Goal: Task Accomplishment & Management: Manage account settings

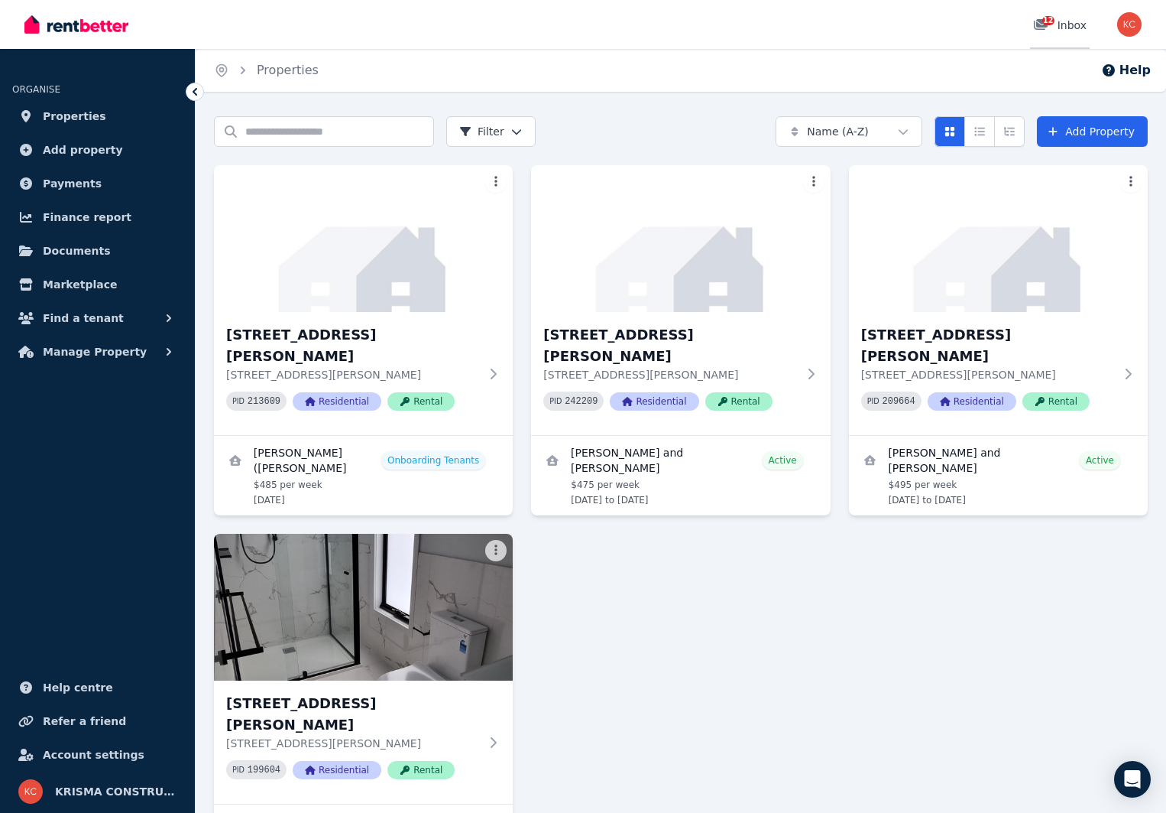
click at [1058, 24] on div "12" at bounding box center [1045, 25] width 24 height 15
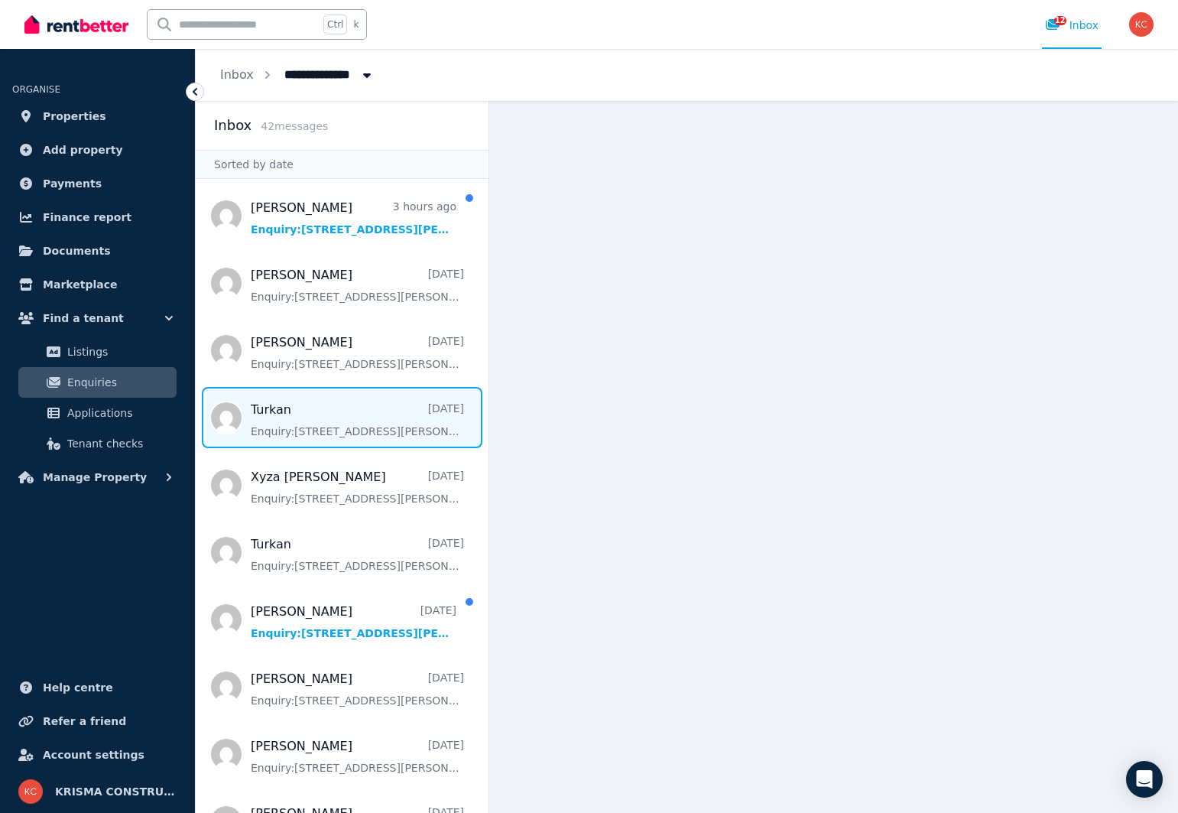
click at [316, 430] on span "Message list" at bounding box center [342, 417] width 293 height 61
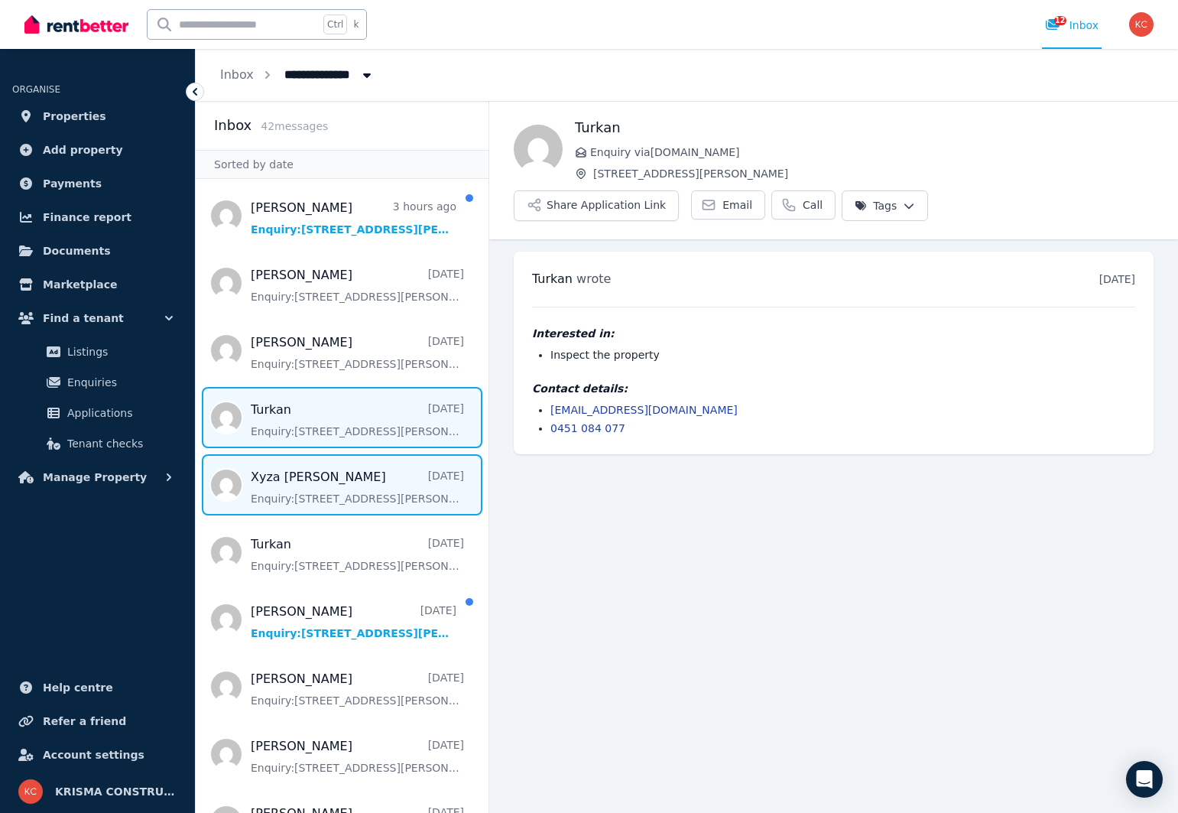
click at [289, 489] on span "Message list" at bounding box center [342, 484] width 293 height 61
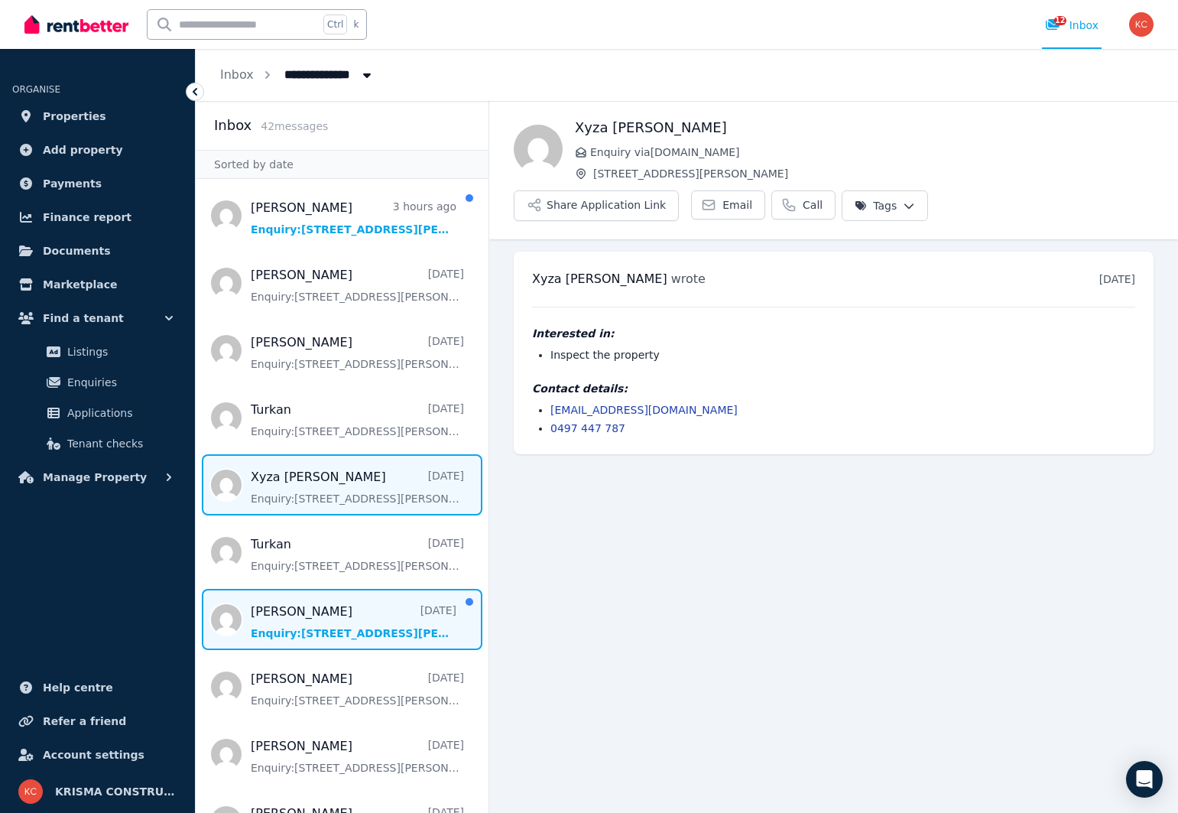
click at [267, 634] on span "Message list" at bounding box center [342, 619] width 293 height 61
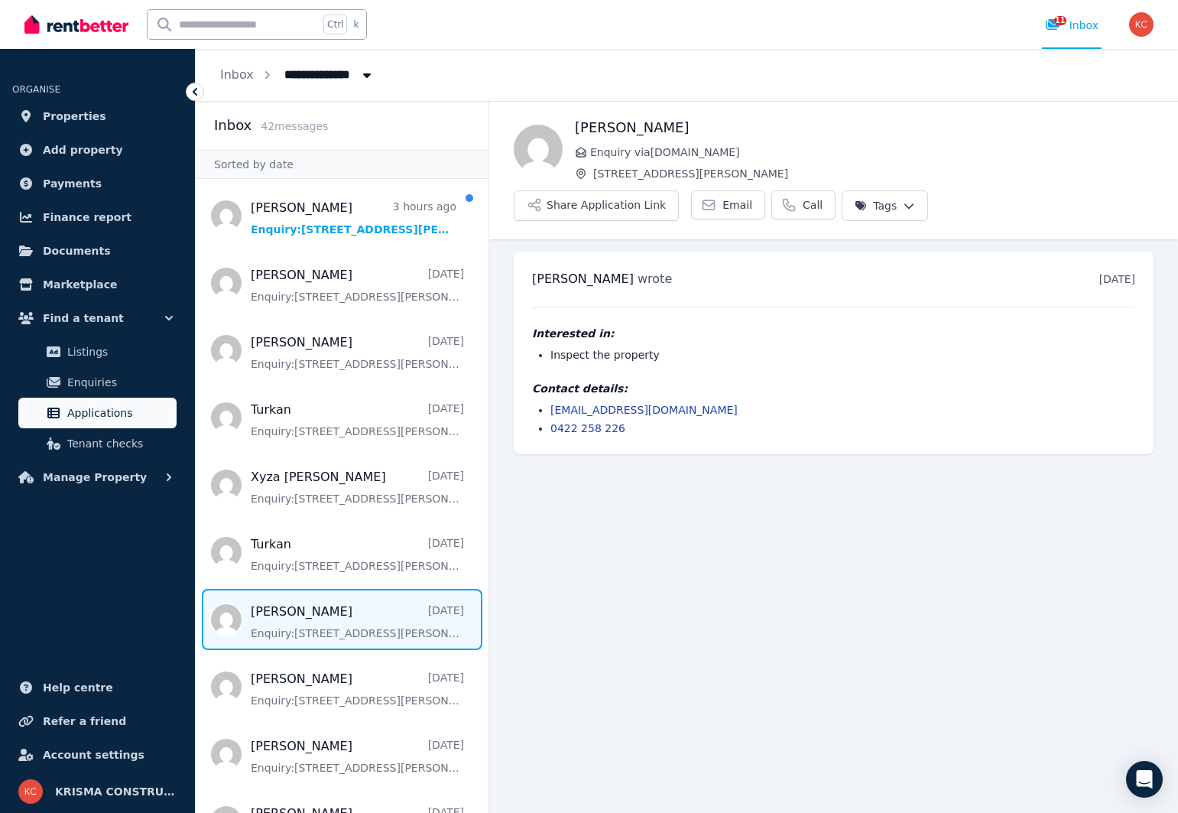
click at [68, 420] on span "Applications" at bounding box center [118, 413] width 103 height 18
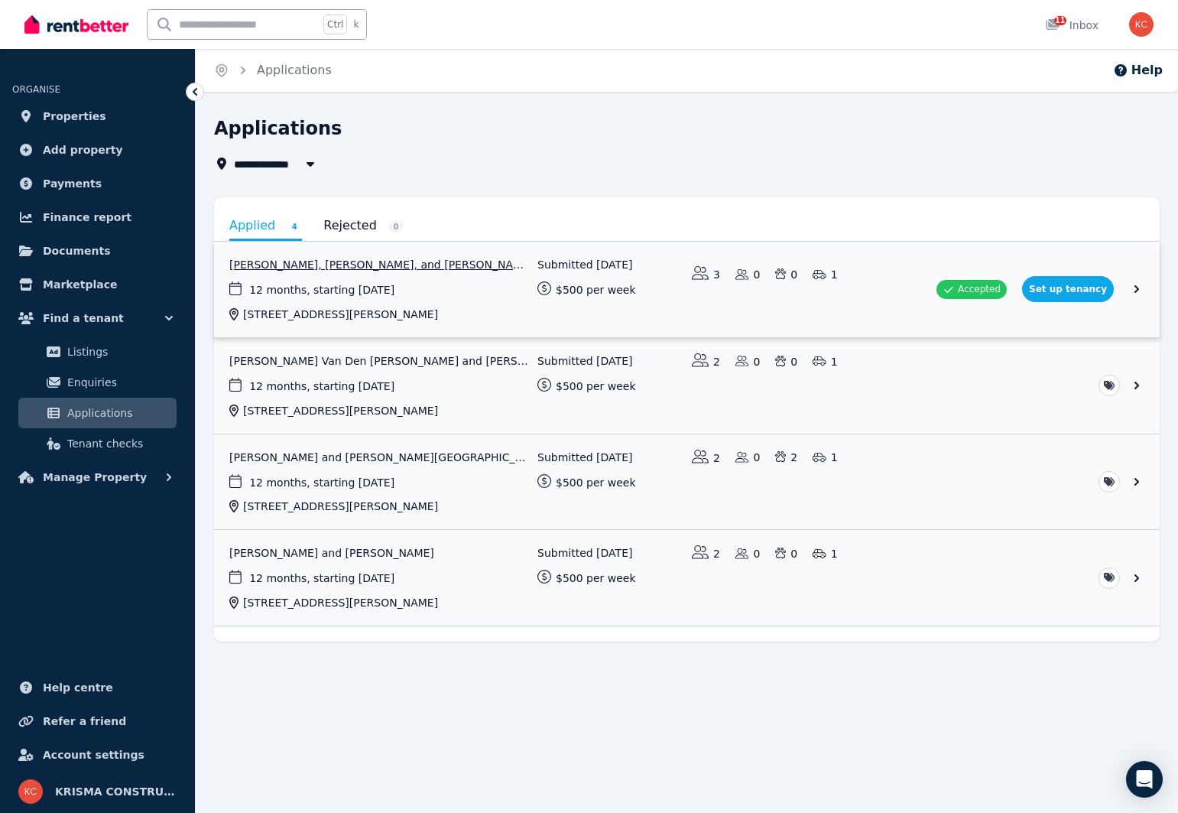
click at [1084, 293] on link "View application: Nurcan Gemici, EMRULLAH EKINCI, and Deniz Demirel" at bounding box center [687, 290] width 946 height 96
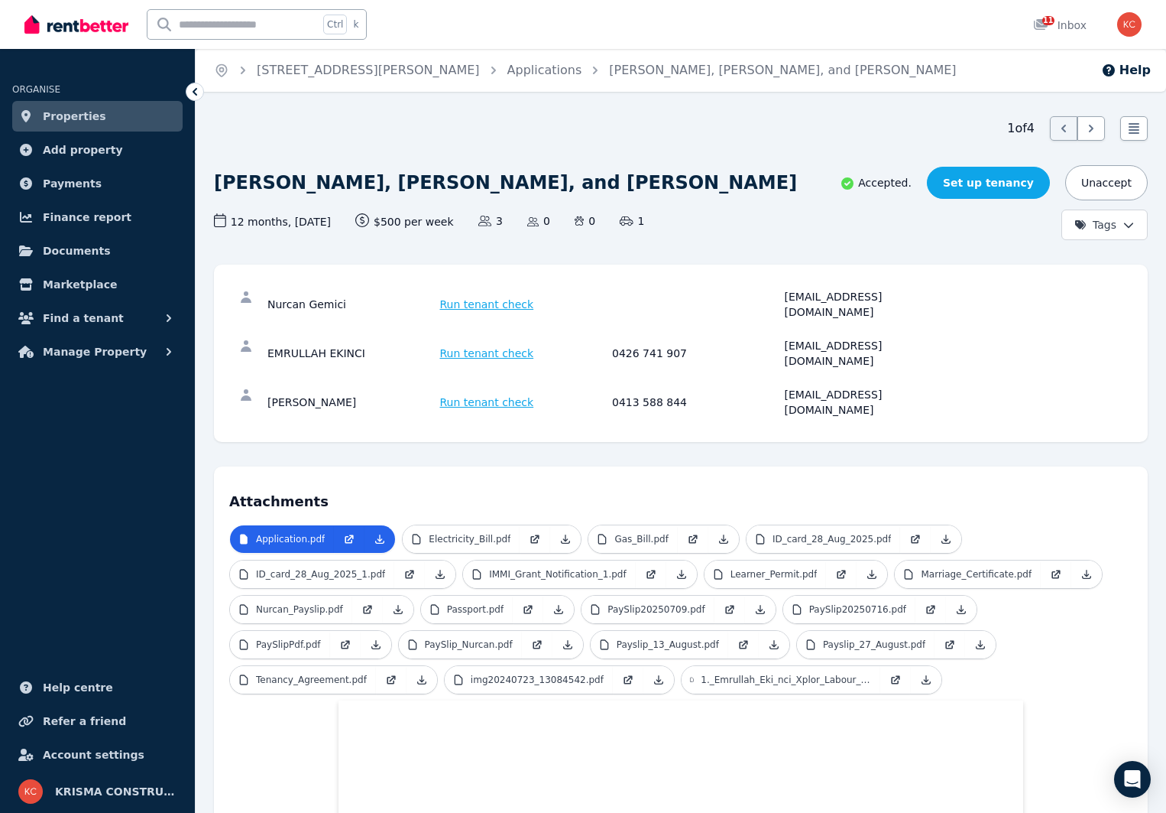
click at [994, 183] on link "Set up tenancy" at bounding box center [988, 183] width 123 height 32
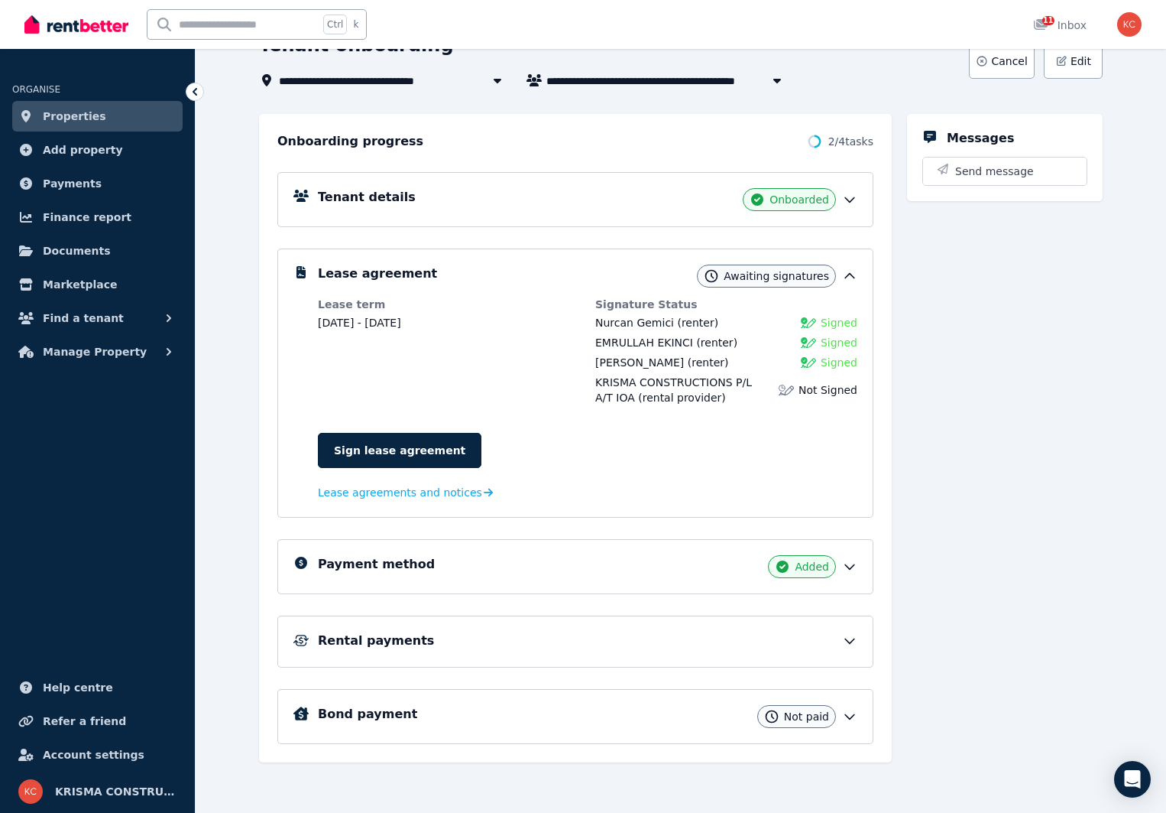
scroll to position [109, 0]
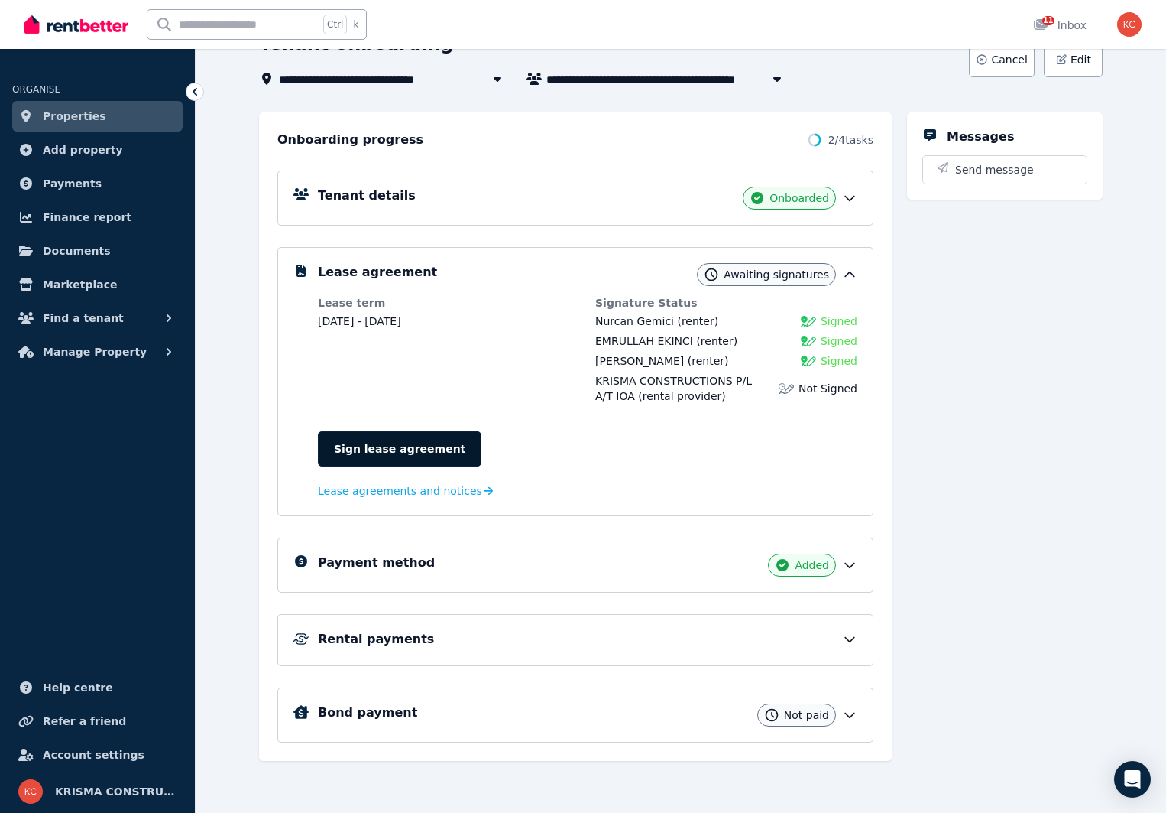
click at [363, 450] on link "Sign lease agreement" at bounding box center [400, 448] width 164 height 35
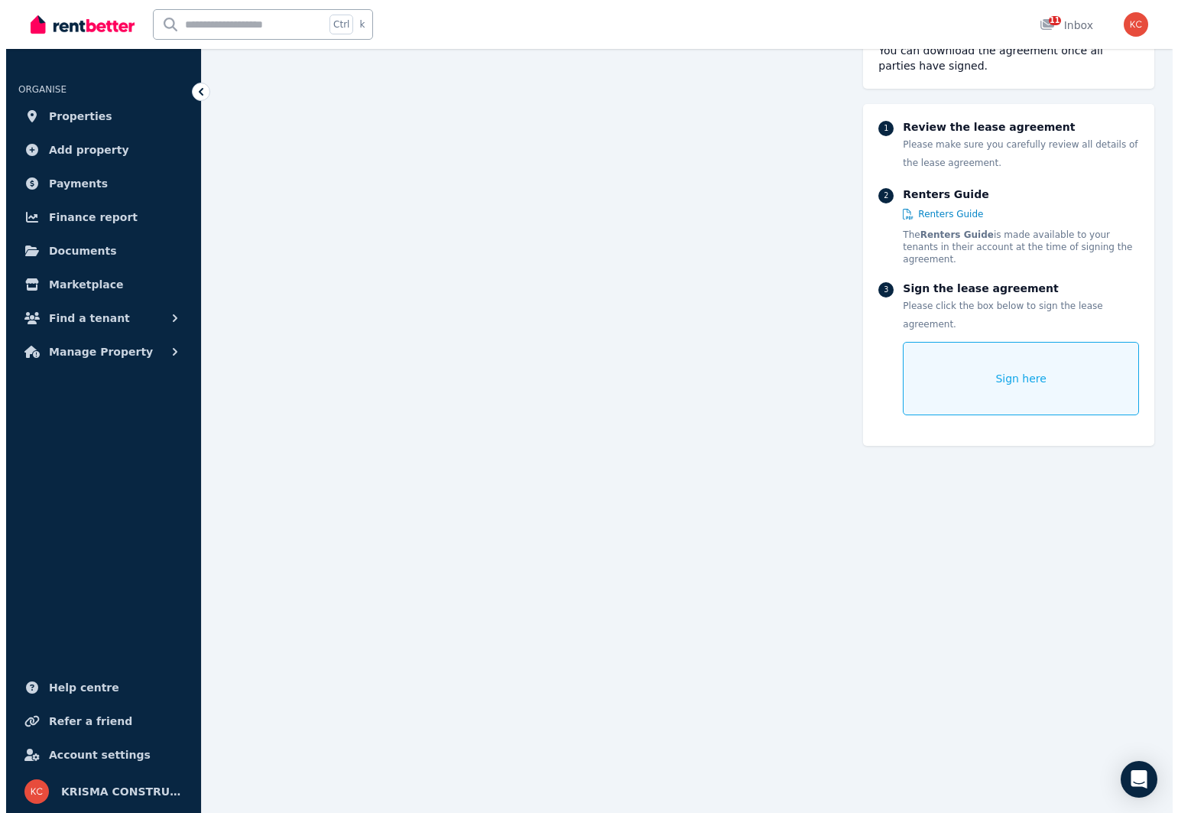
scroll to position [7371, 0]
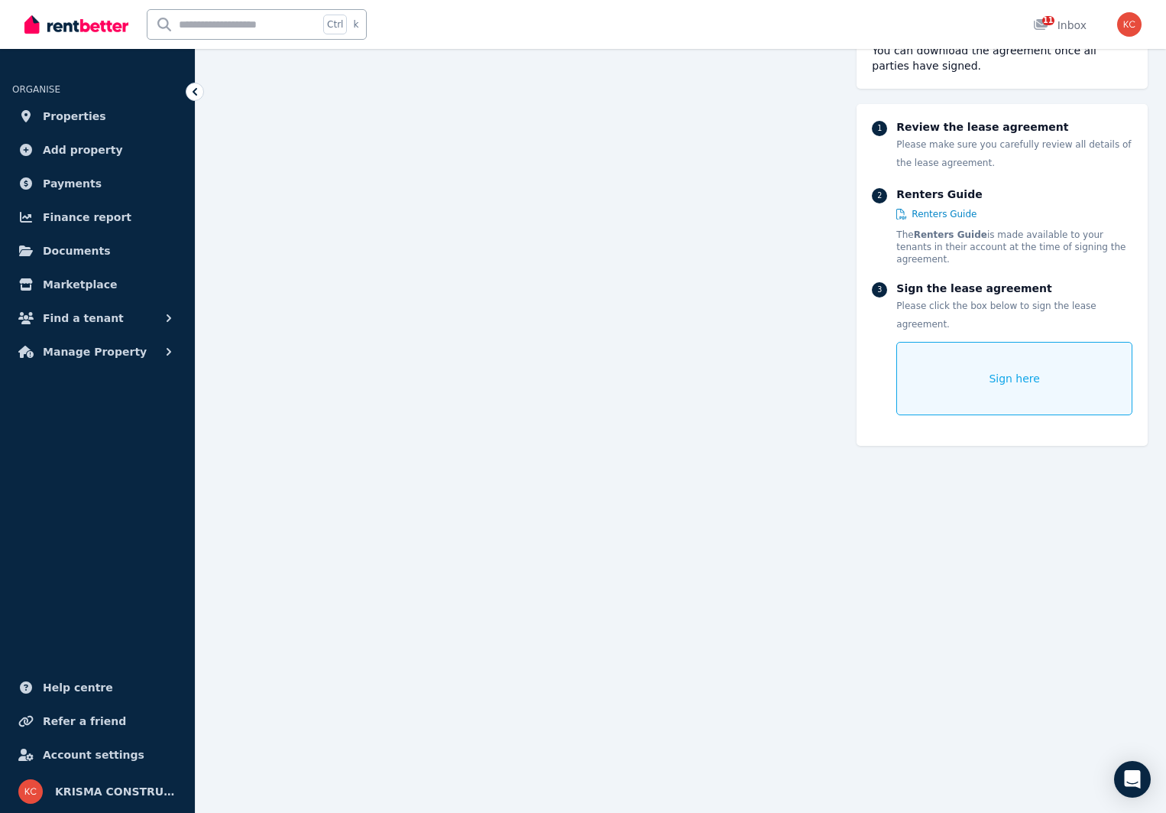
click at [1002, 371] on span "Sign here" at bounding box center [1014, 378] width 51 height 15
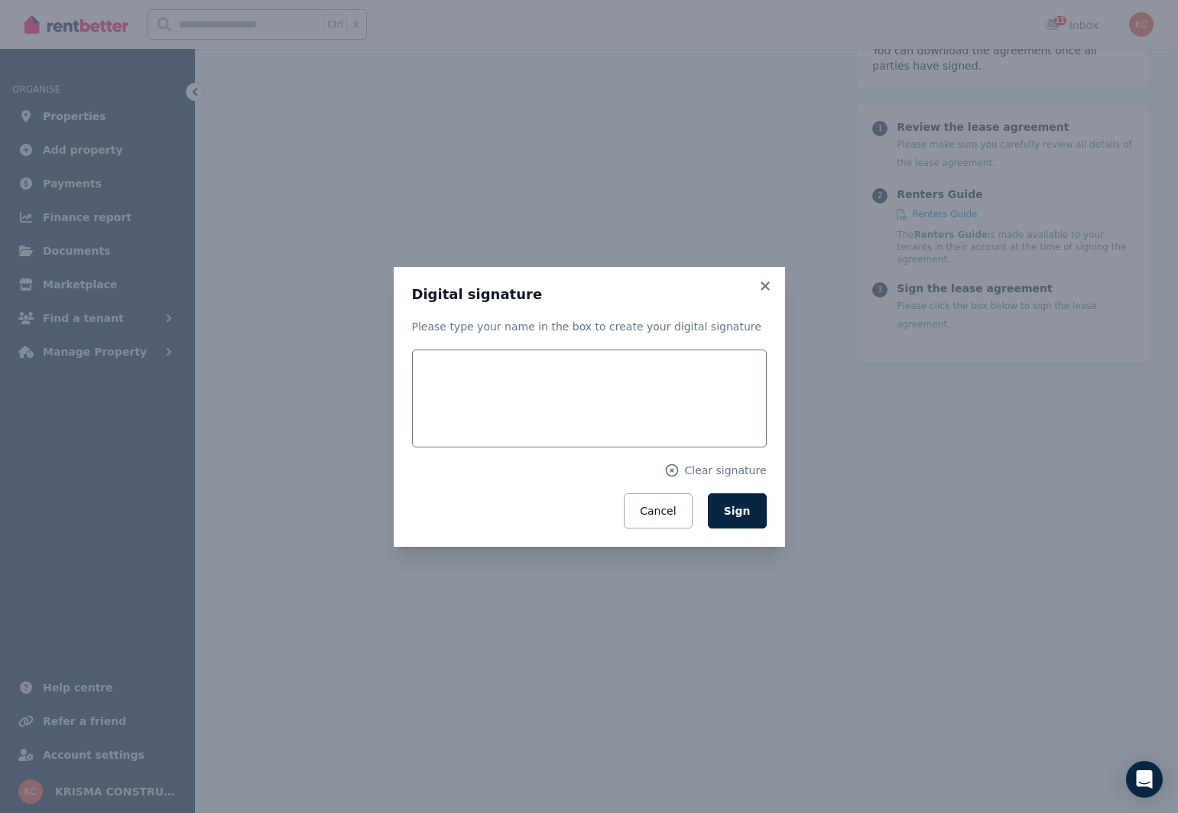
scroll to position [7371, 0]
click at [454, 386] on input "text" at bounding box center [589, 398] width 355 height 98
type input "**********"
click at [749, 511] on span "Sign" at bounding box center [737, 510] width 27 height 12
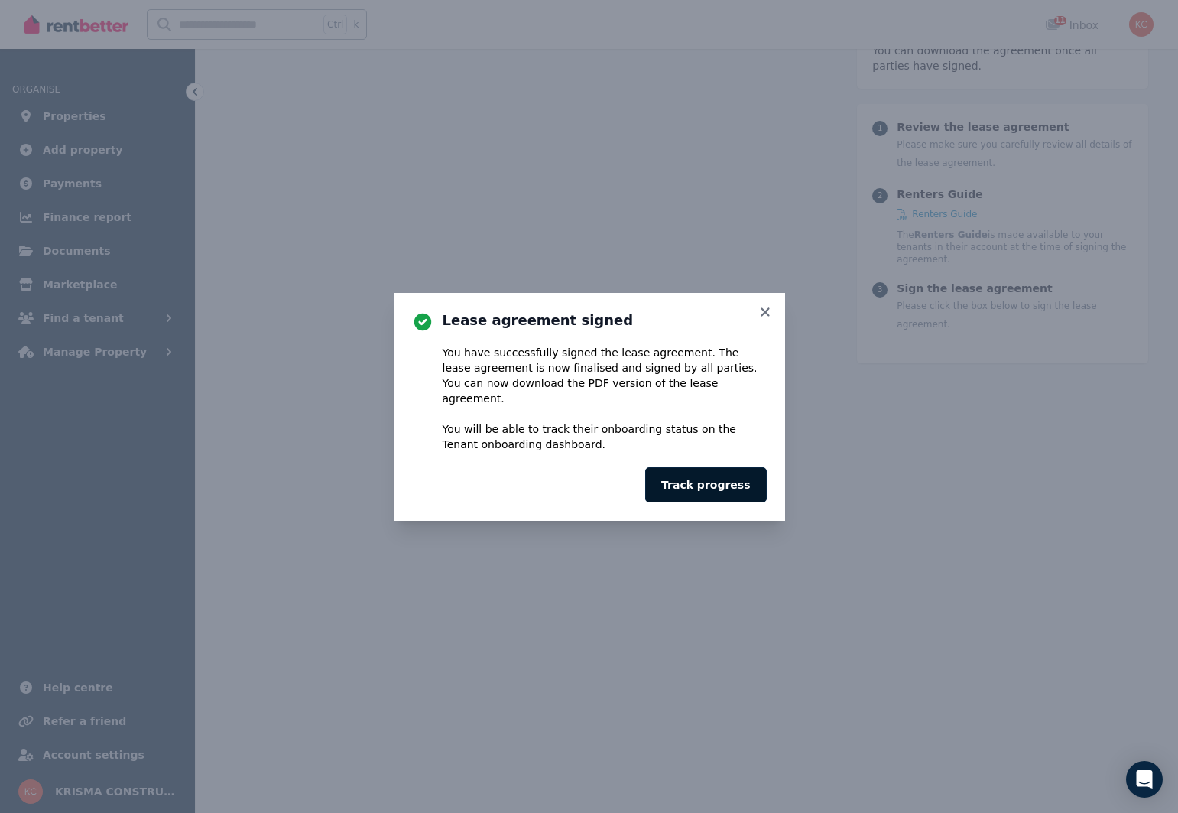
click at [708, 479] on button "Track progress" at bounding box center [705, 484] width 121 height 35
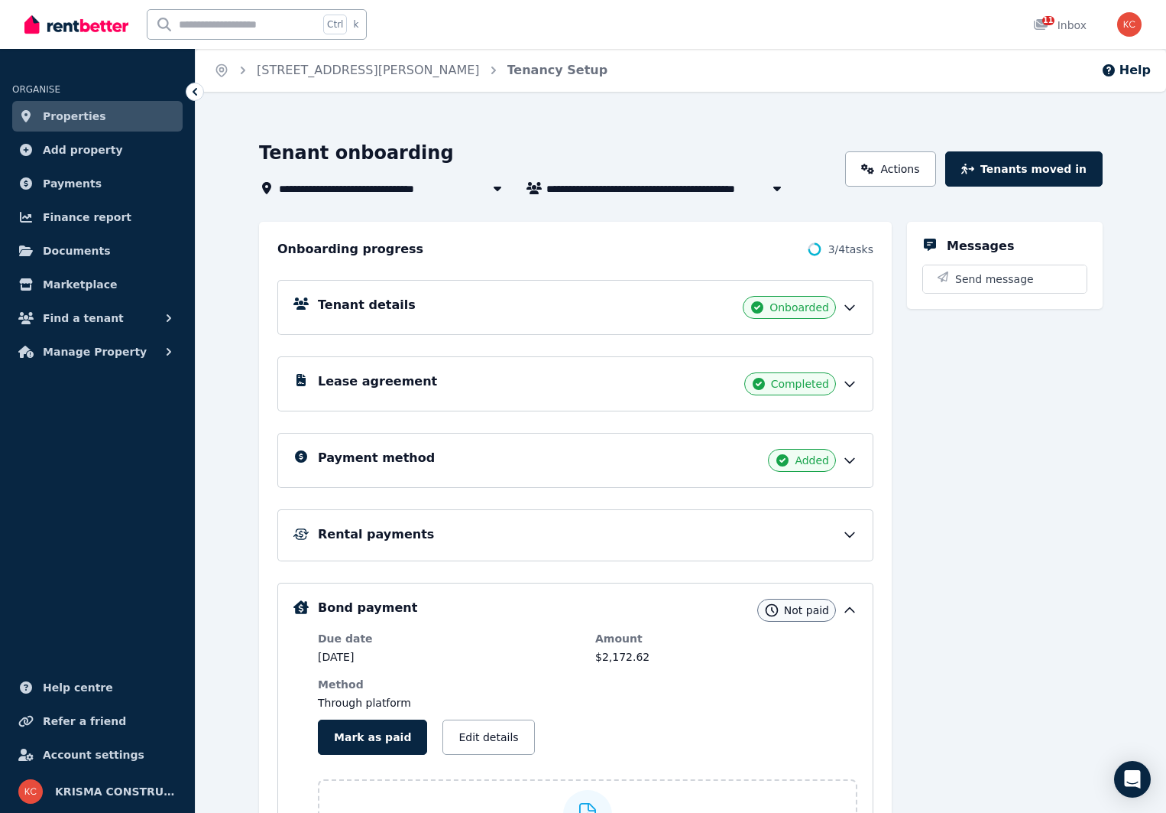
click at [69, 123] on span "Properties" at bounding box center [74, 116] width 63 height 18
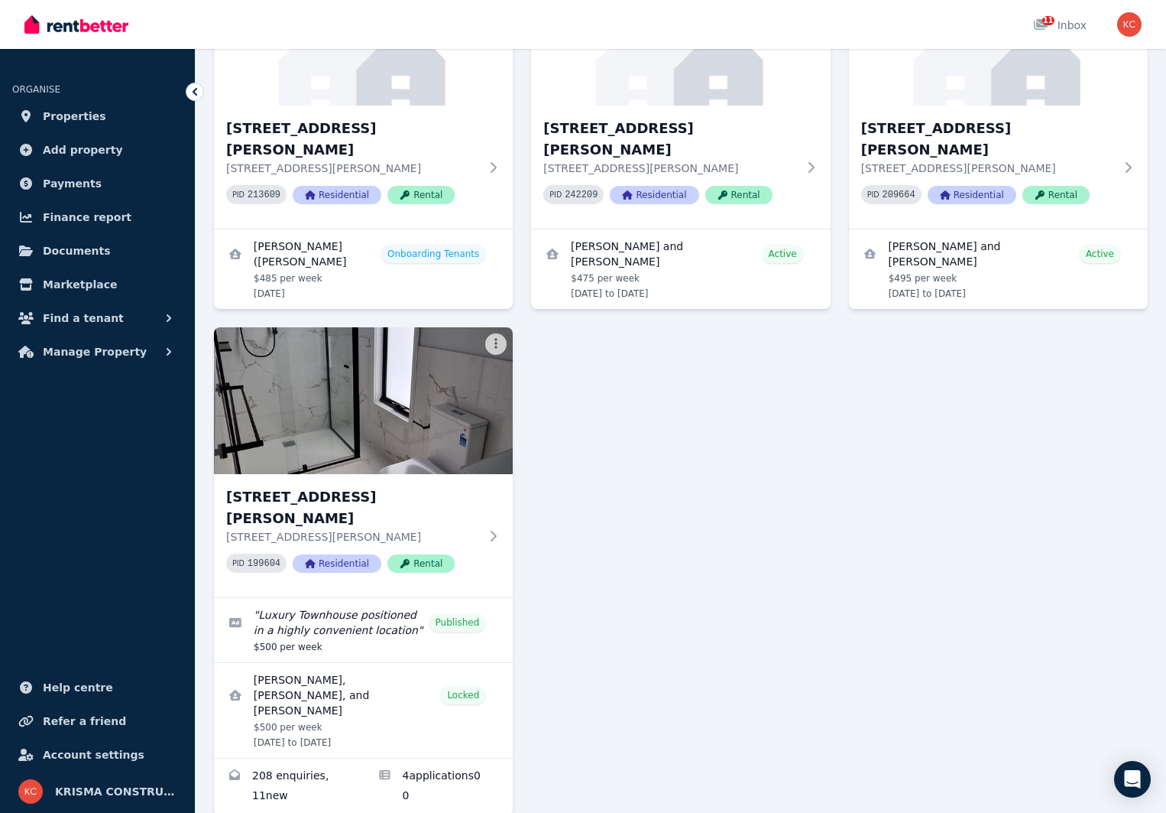
scroll to position [242, 0]
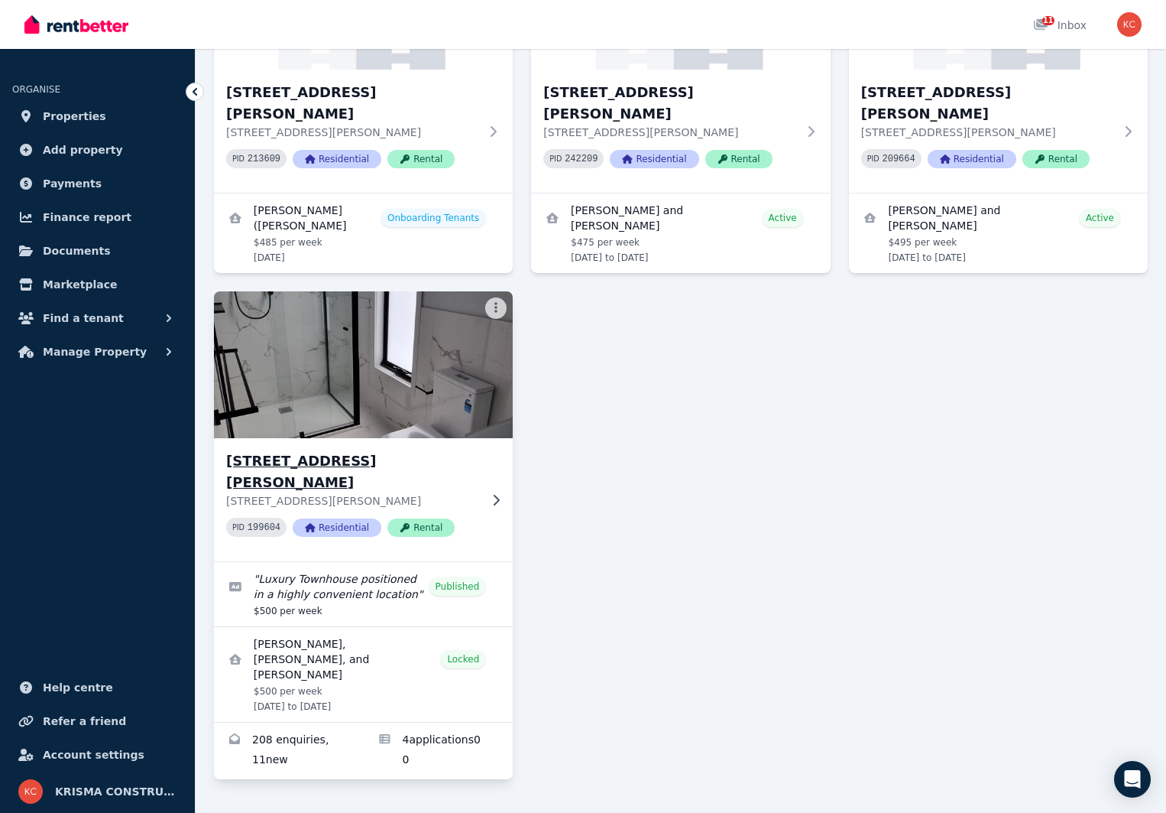
click at [495, 494] on icon at bounding box center [495, 500] width 15 height 12
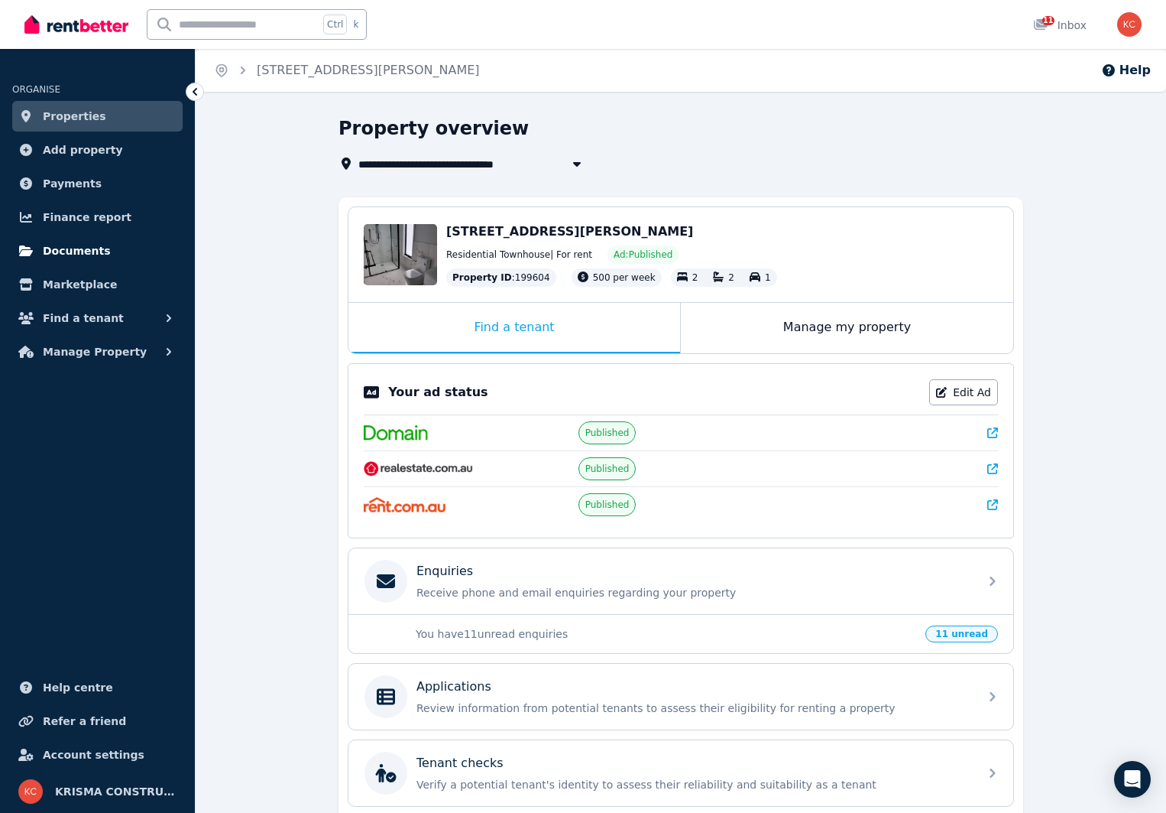
click at [77, 243] on span "Documents" at bounding box center [77, 251] width 68 height 18
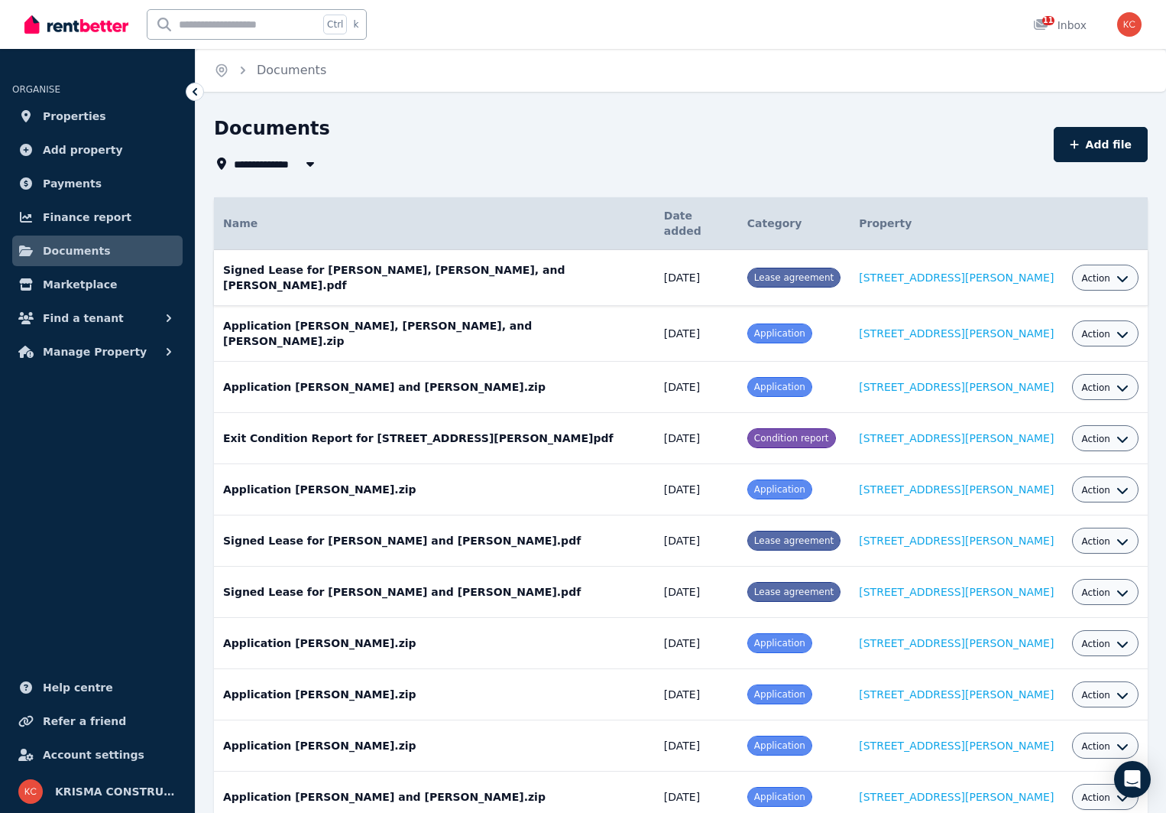
click at [1117, 272] on icon "button" at bounding box center [1123, 278] width 12 height 12
click at [1040, 354] on link "Download" at bounding box center [1058, 368] width 147 height 28
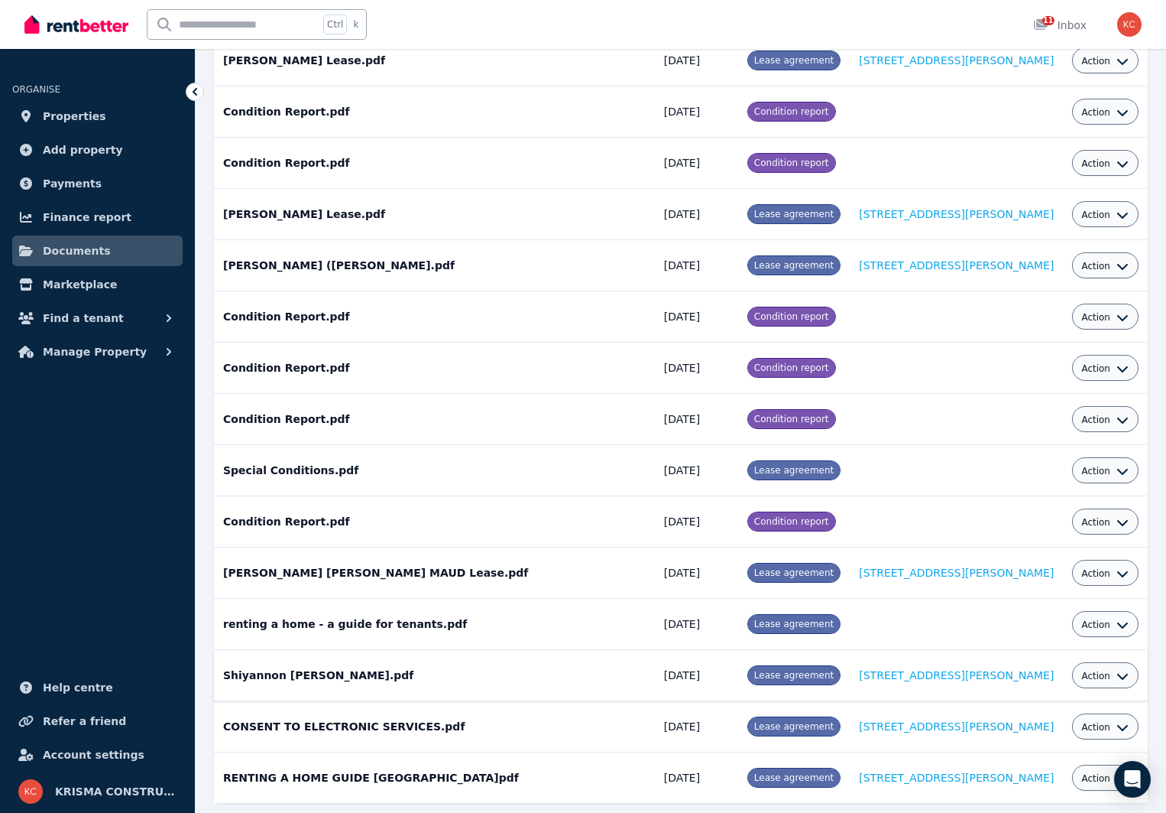
scroll to position [1320, 0]
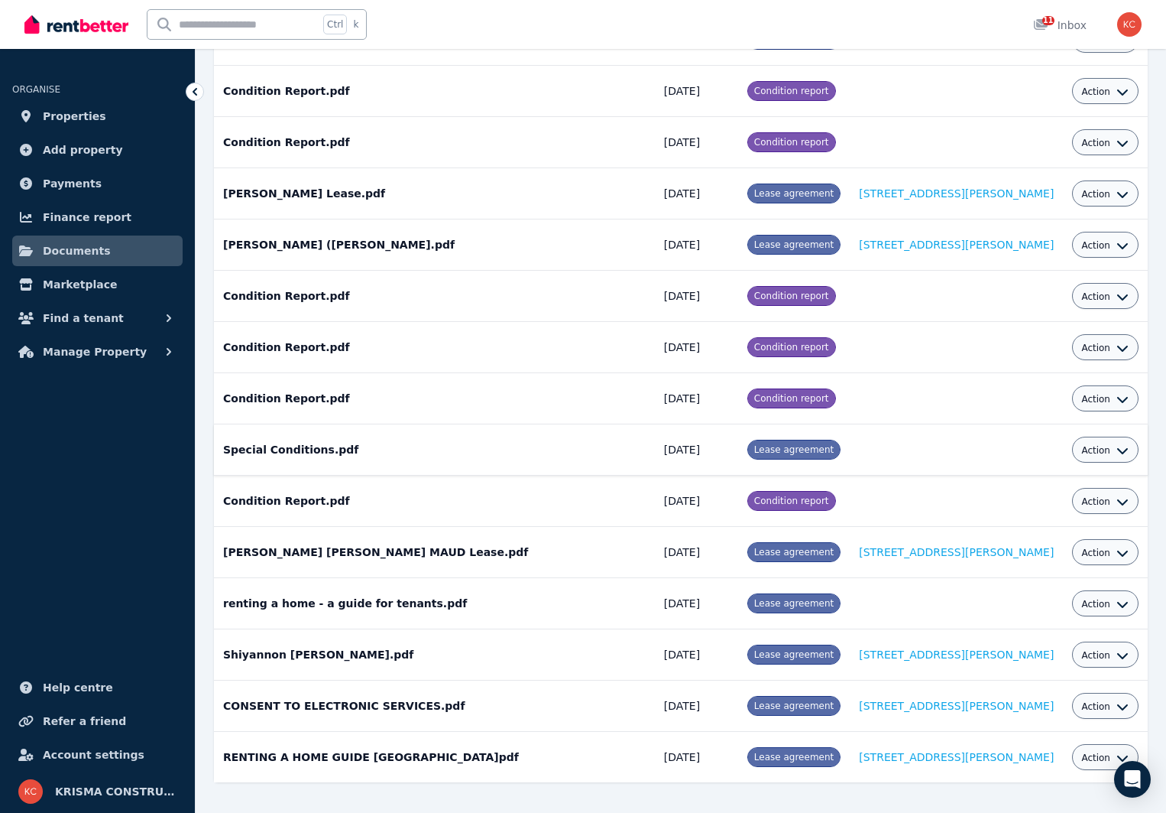
click at [1123, 444] on icon "button" at bounding box center [1123, 450] width 12 height 12
click at [1036, 526] on link "Download" at bounding box center [1058, 540] width 147 height 28
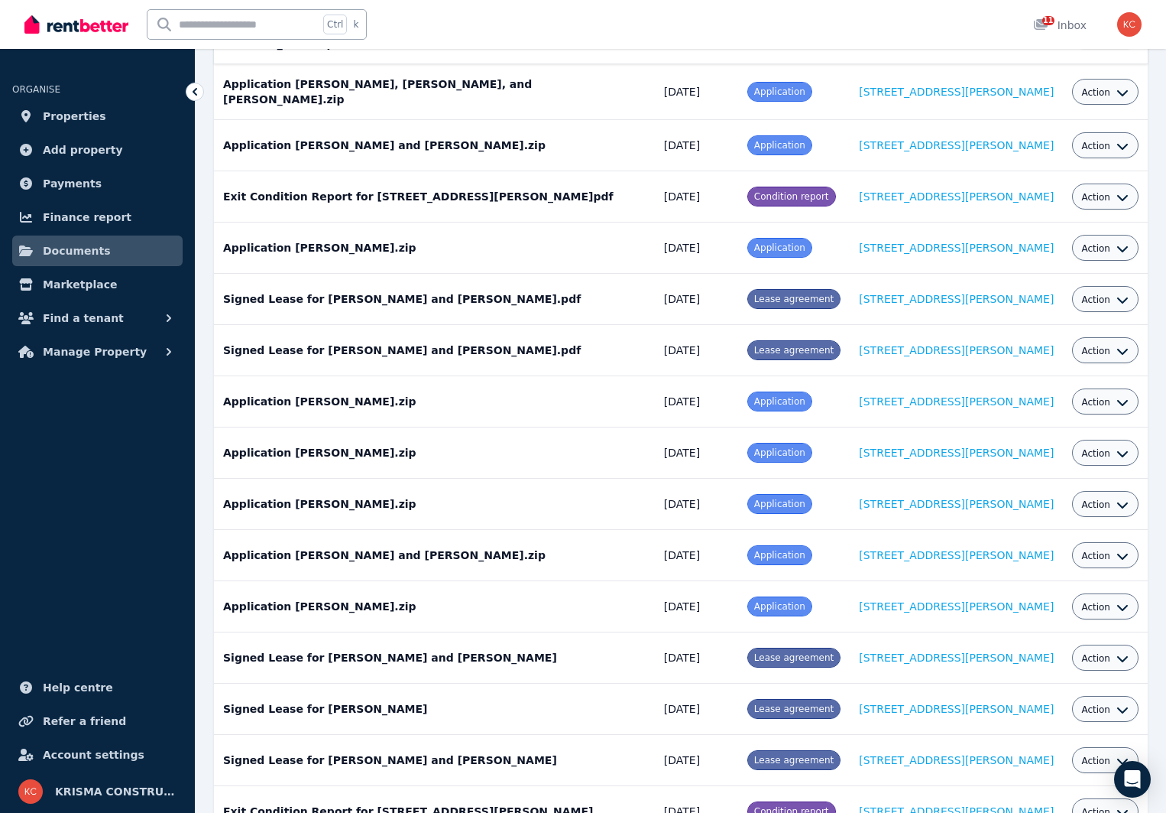
scroll to position [0, 0]
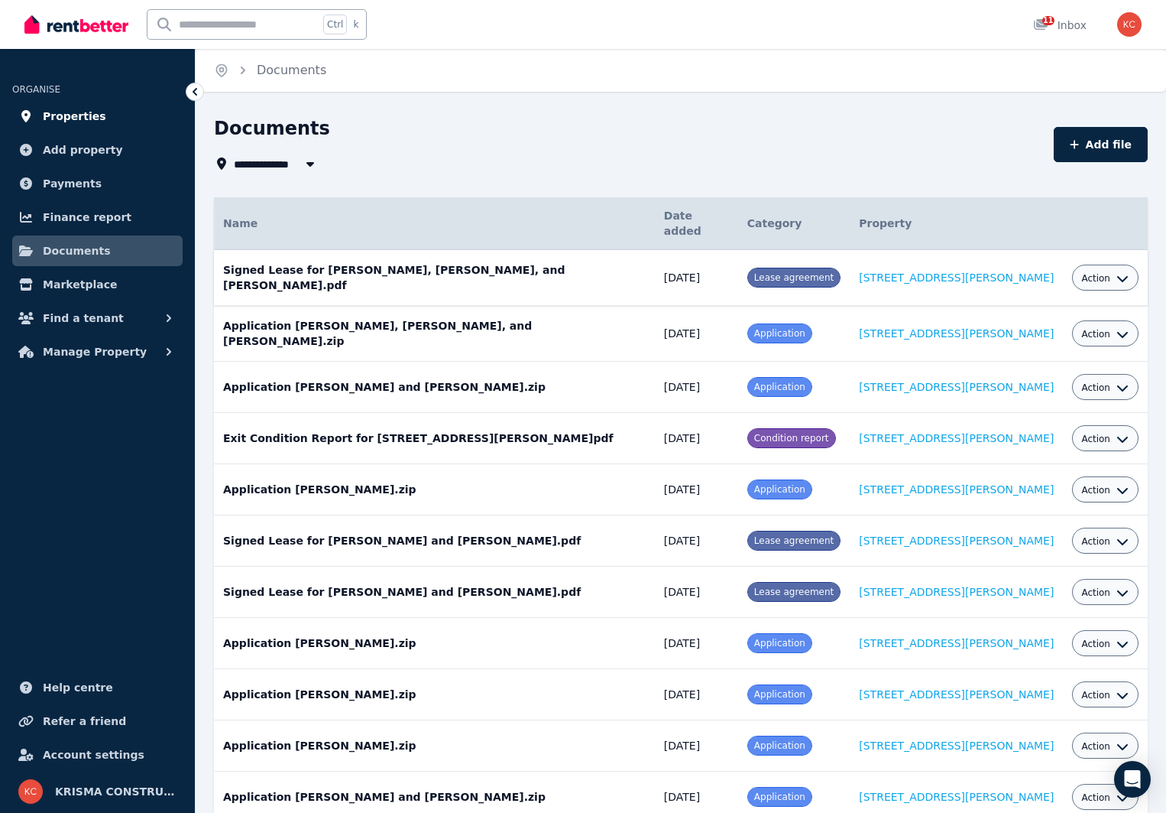
click at [69, 119] on span "Properties" at bounding box center [74, 116] width 63 height 18
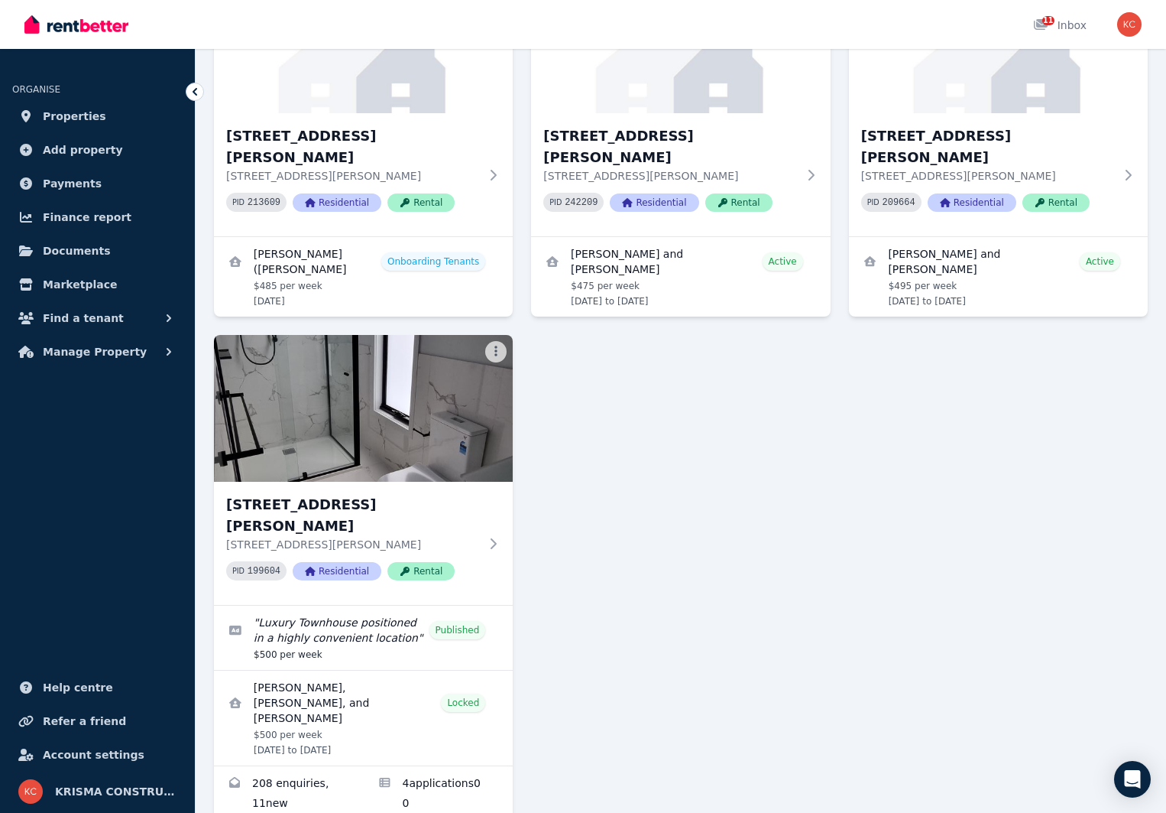
scroll to position [242, 0]
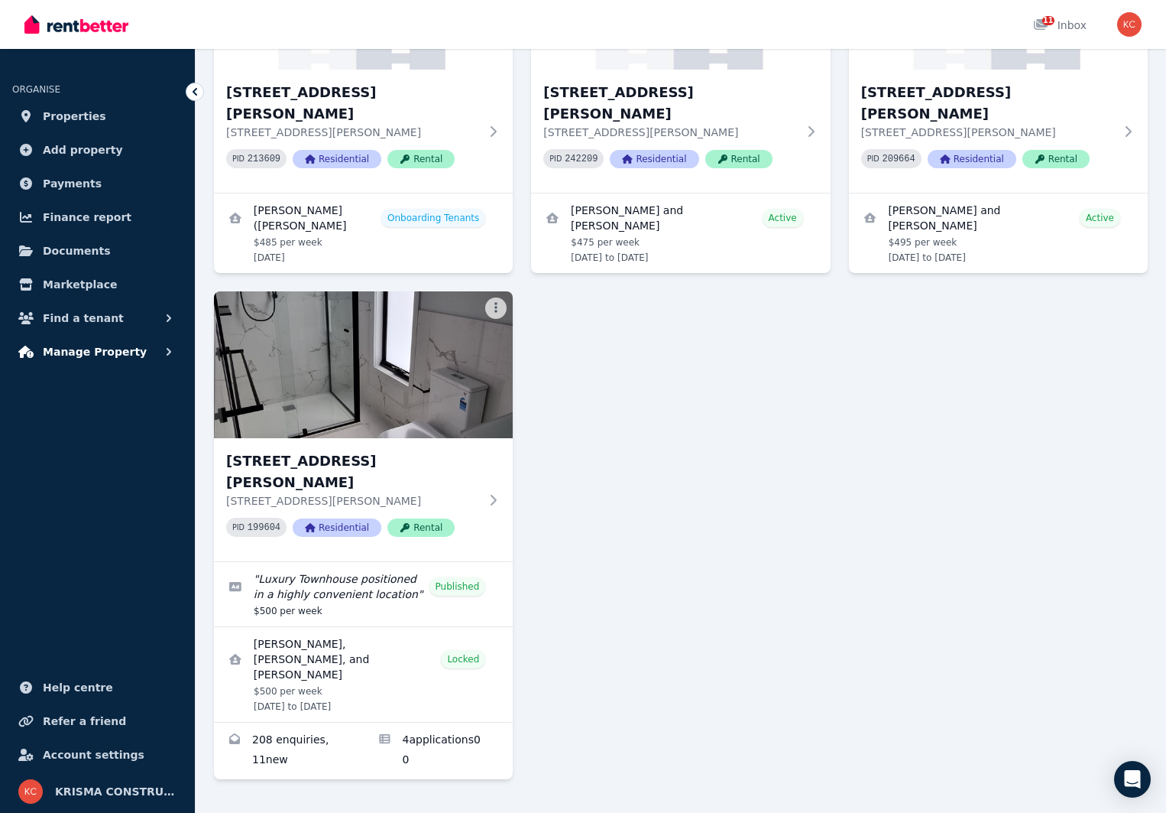
click at [76, 349] on span "Manage Property" at bounding box center [95, 351] width 104 height 18
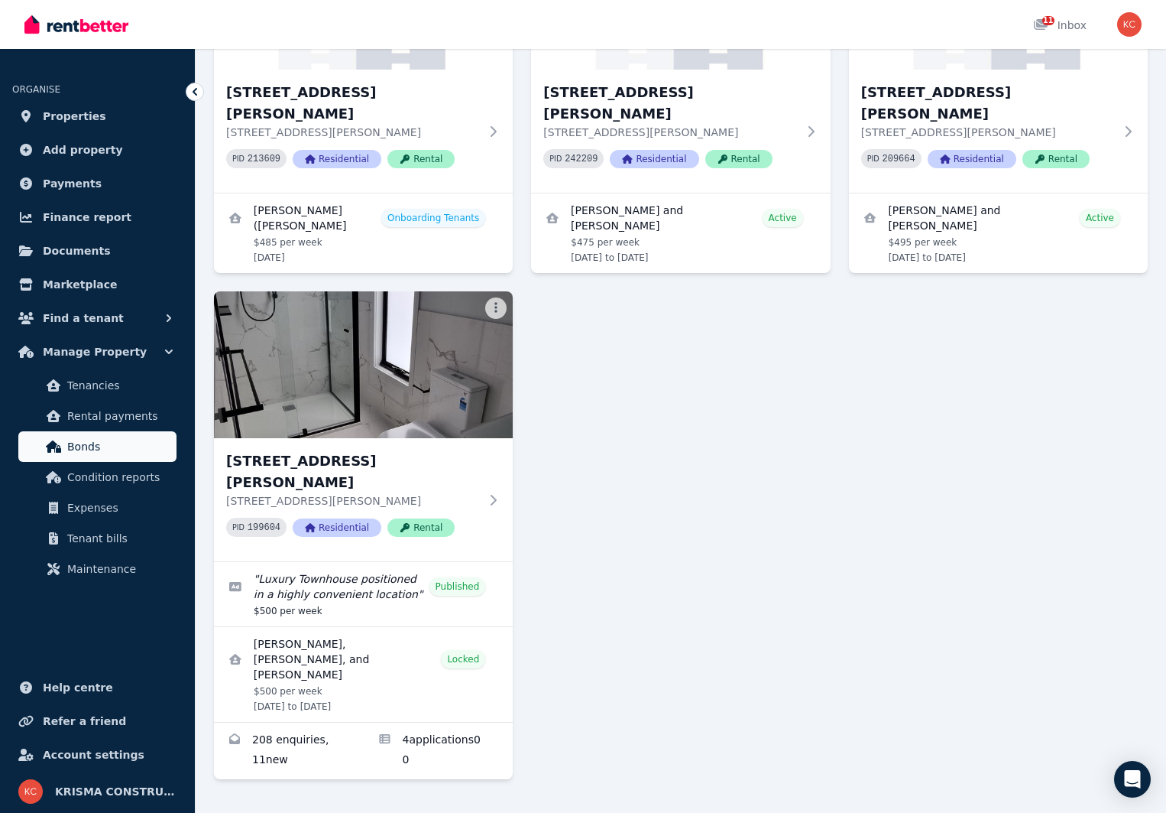
click at [86, 449] on span "Bonds" at bounding box center [118, 446] width 103 height 18
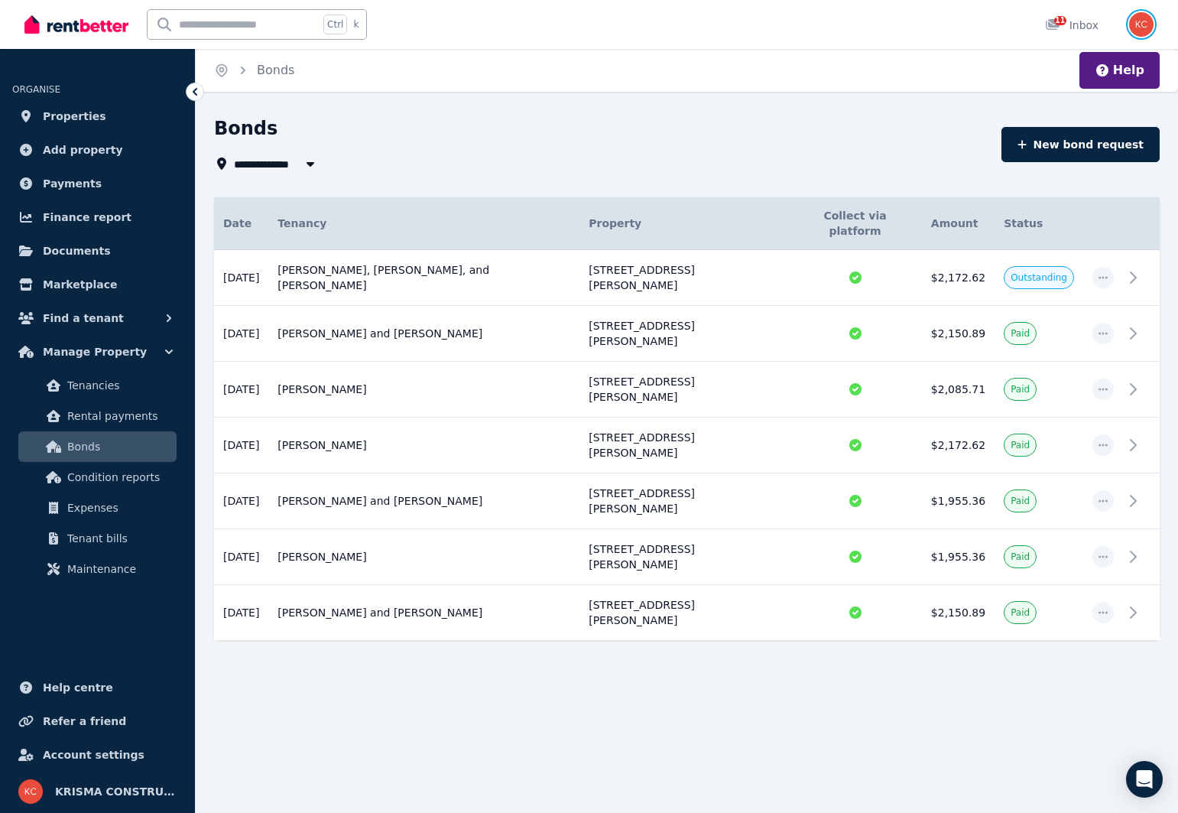
click at [1136, 25] on img "button" at bounding box center [1141, 24] width 24 height 24
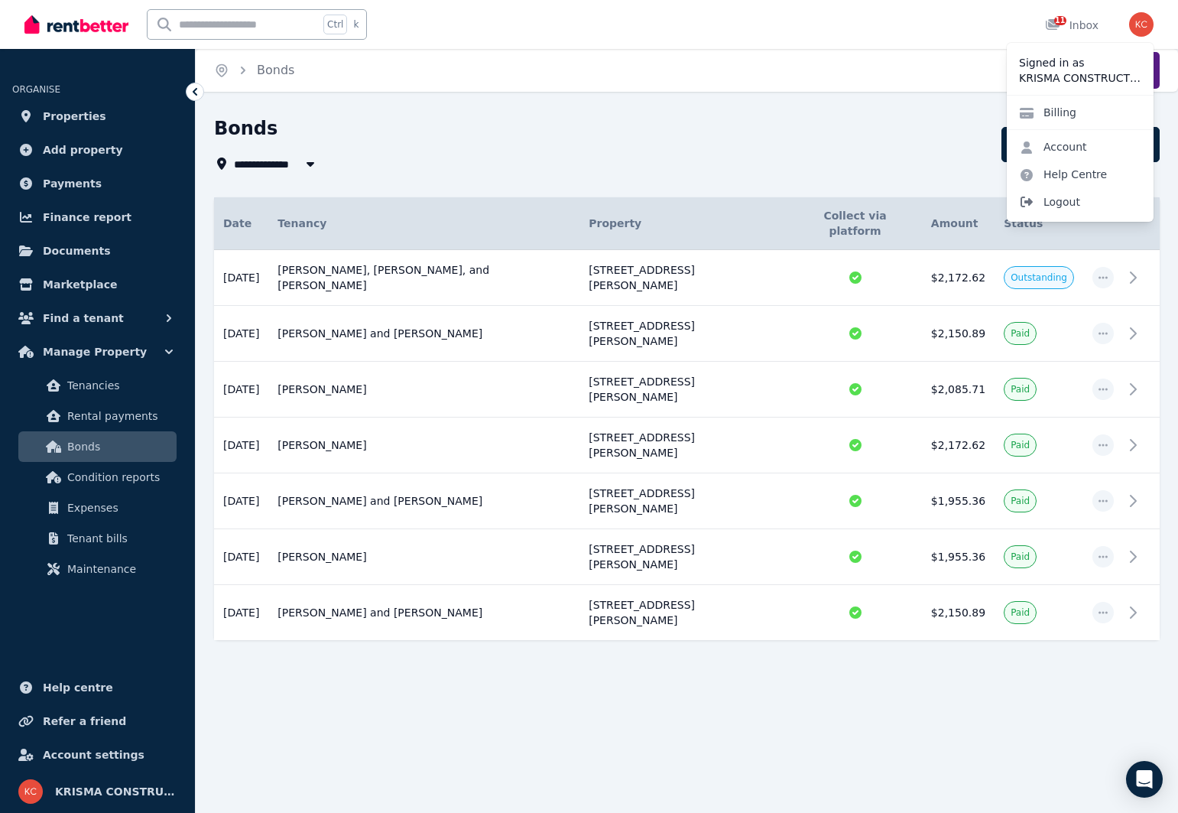
click at [1063, 205] on span "Logout" at bounding box center [1080, 202] width 147 height 28
